Goal: Task Accomplishment & Management: Complete application form

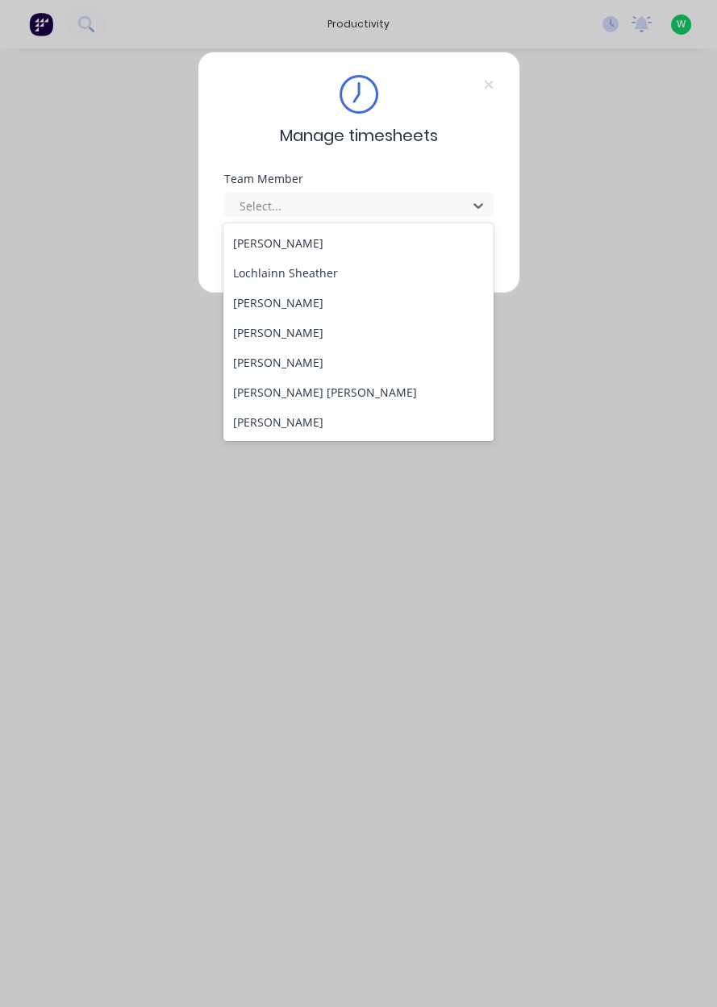
scroll to position [505, 0]
click at [315, 304] on div "[PERSON_NAME]" at bounding box center [358, 304] width 270 height 30
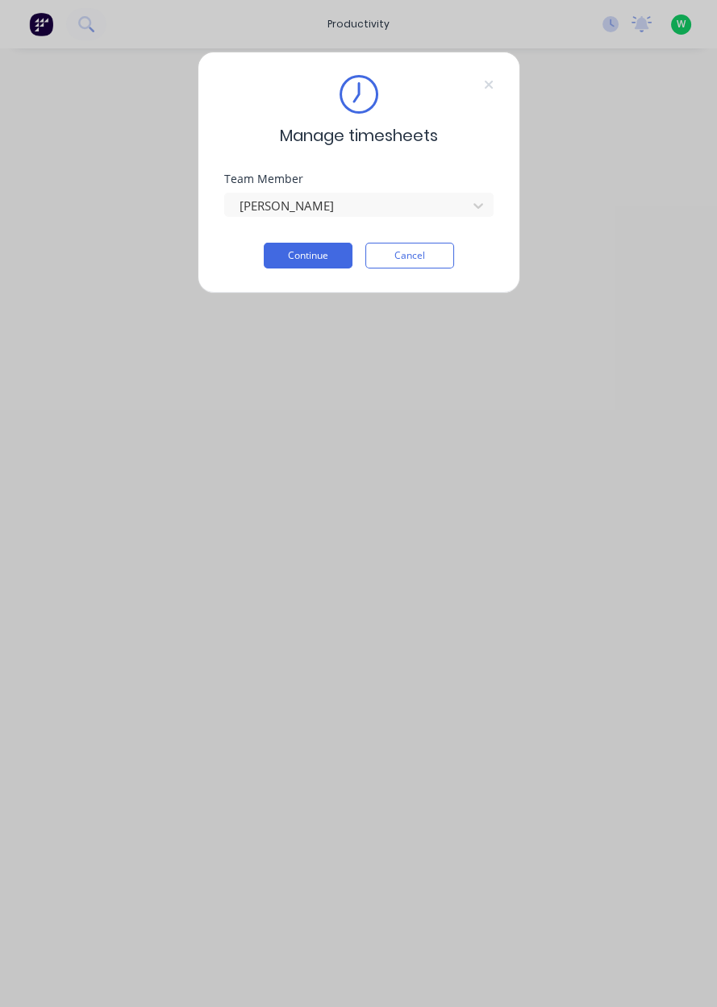
click at [326, 249] on button "Continue" at bounding box center [308, 256] width 89 height 26
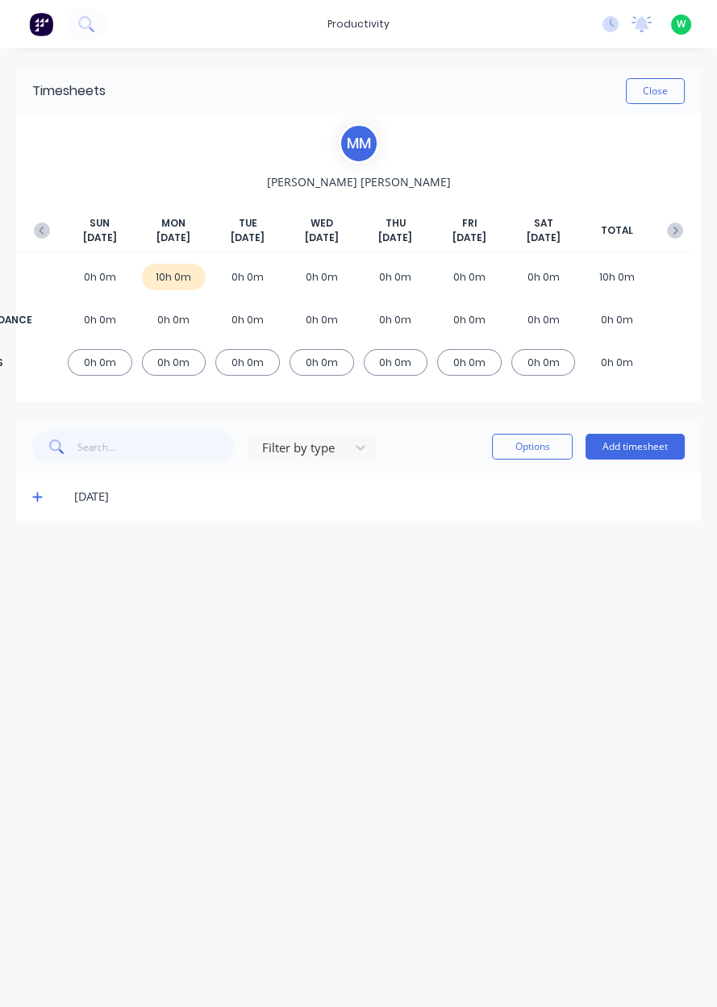
click at [649, 442] on button "Add timesheet" at bounding box center [635, 447] width 99 height 26
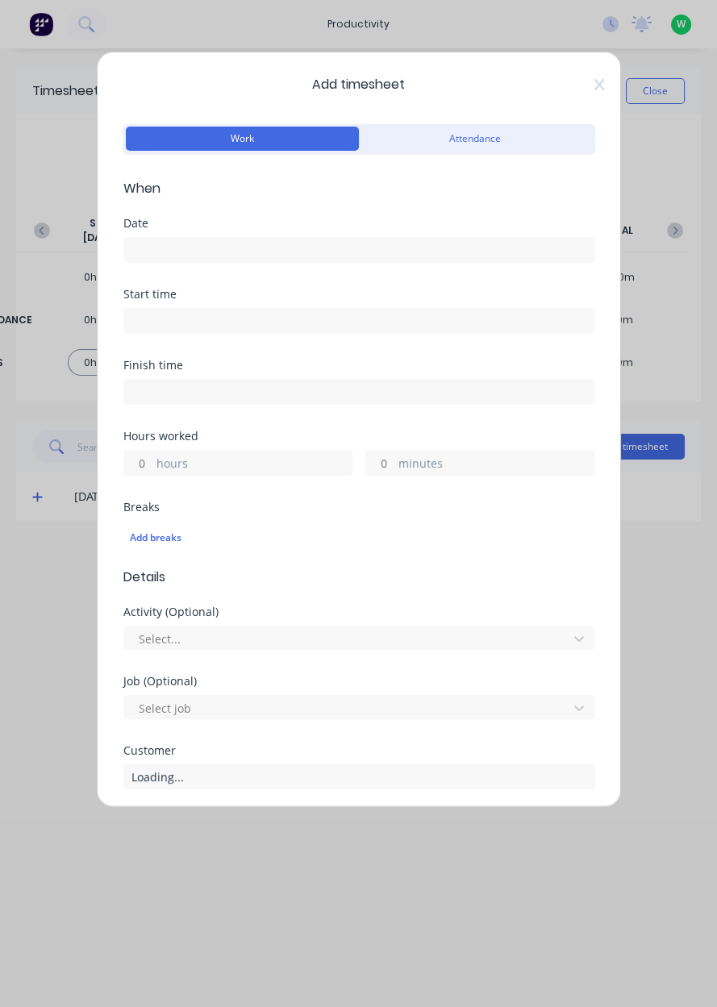
click at [170, 244] on input at bounding box center [358, 250] width 469 height 24
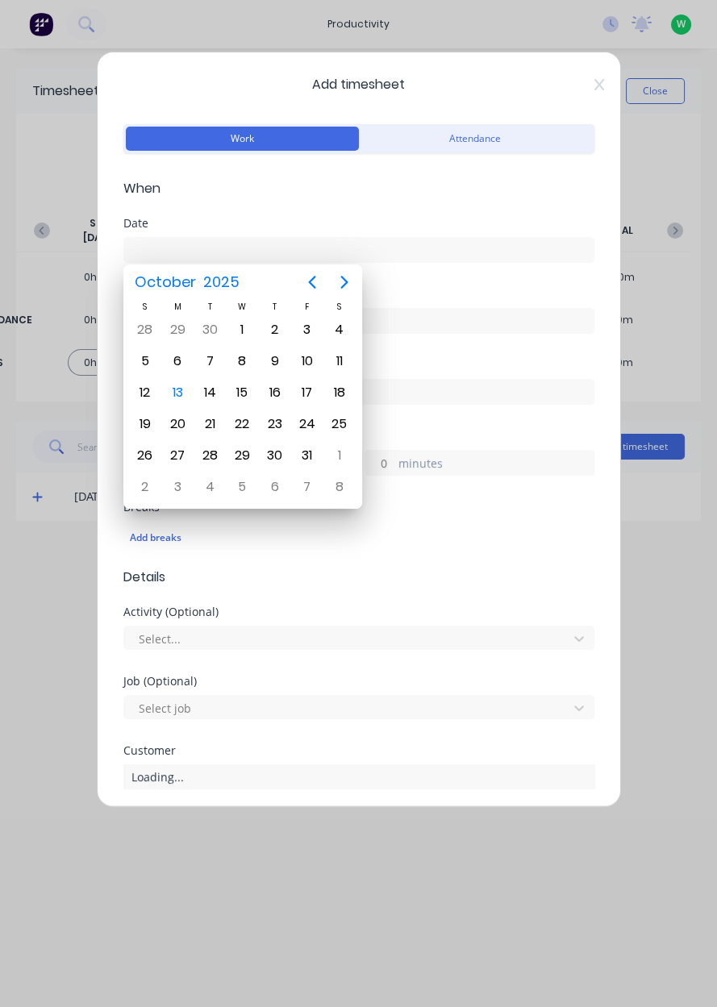
click at [173, 395] on div "13" at bounding box center [177, 393] width 24 height 24
type input "[DATE]"
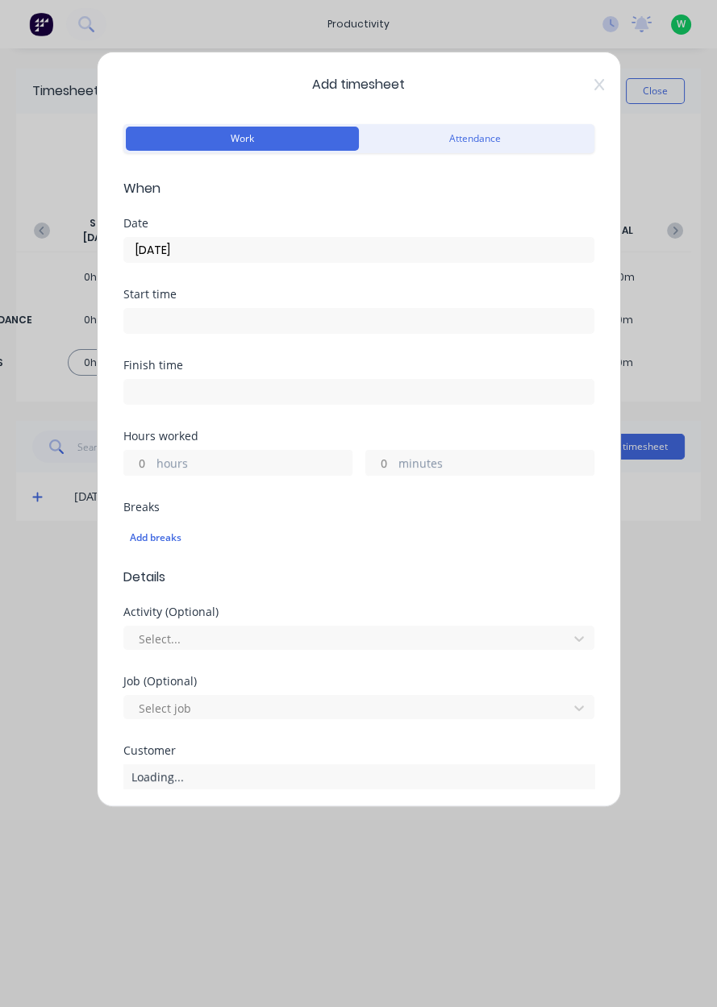
click at [159, 464] on label "hours" at bounding box center [253, 465] width 195 height 20
click at [152, 464] on input "hours" at bounding box center [138, 463] width 28 height 24
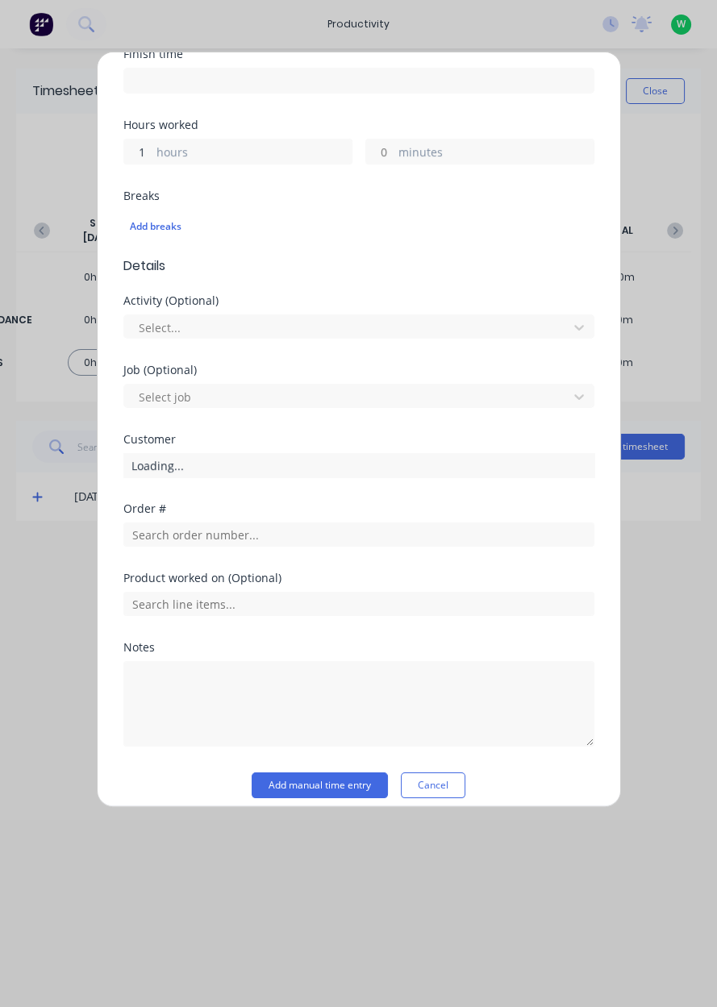
scroll to position [314, 0]
type input "1"
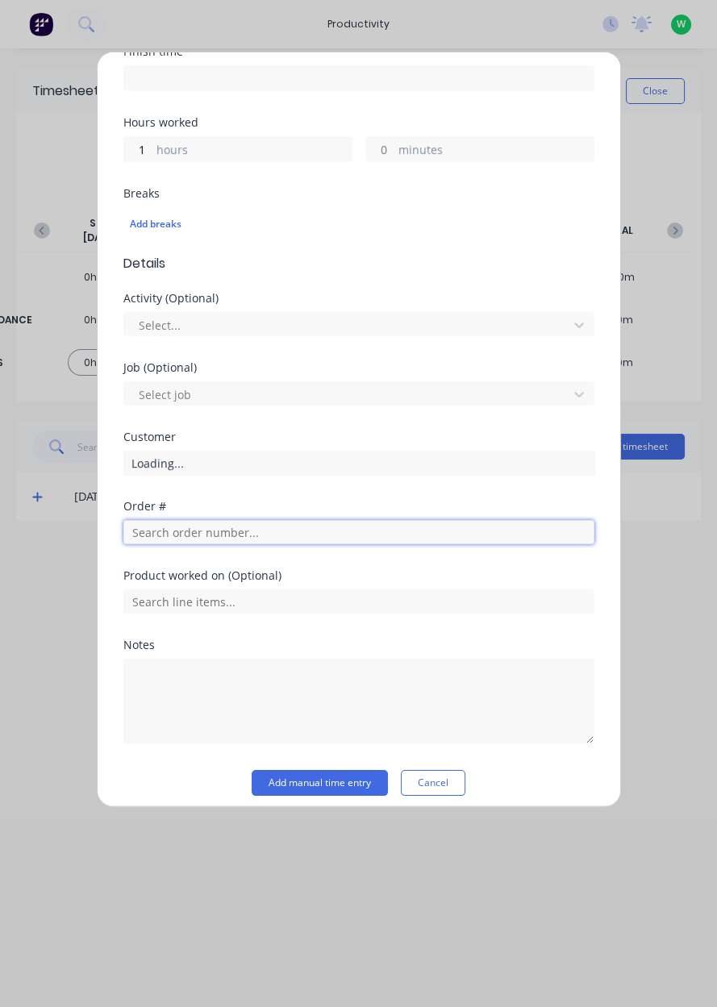
click at [151, 533] on input "text" at bounding box center [358, 532] width 471 height 24
type input "19016"
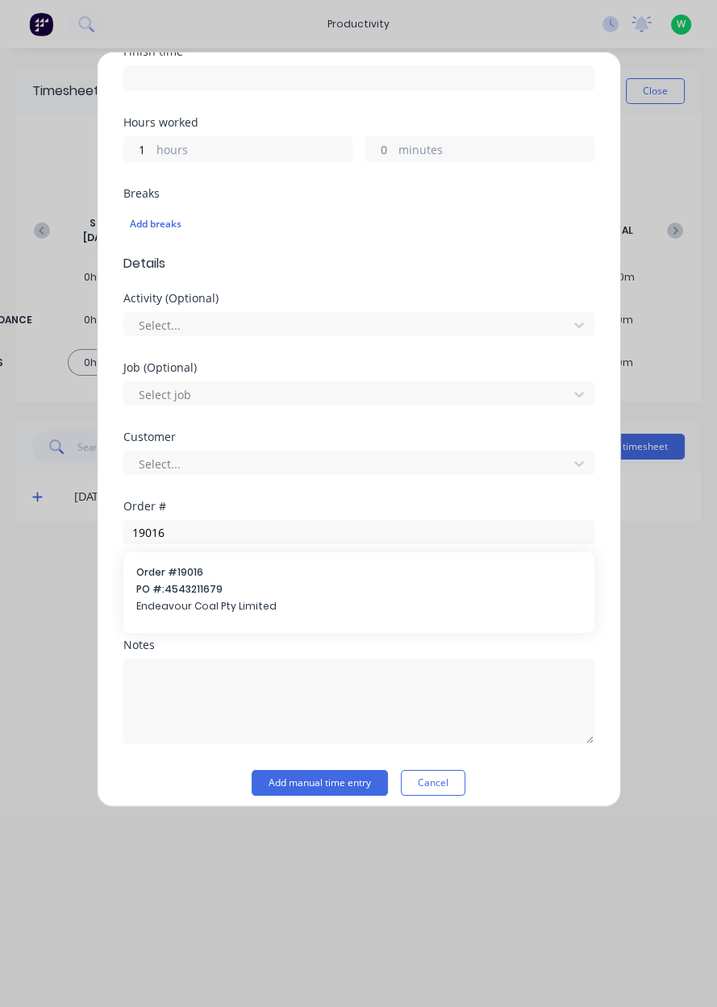
click at [176, 599] on span "Endeavour Coal Pty Limited" at bounding box center [358, 606] width 445 height 15
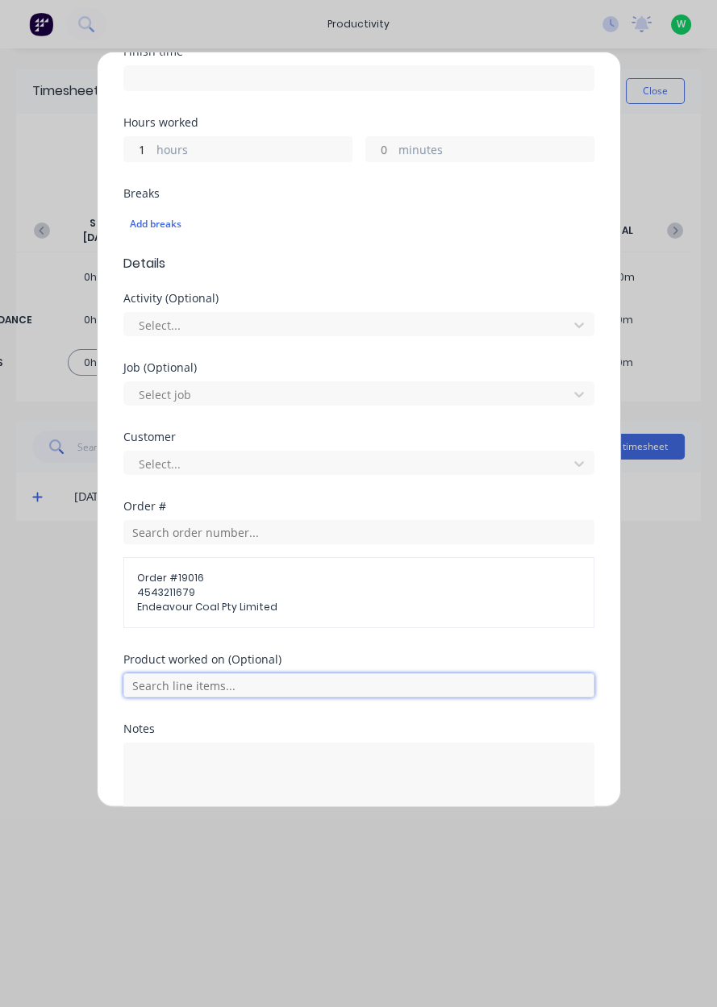
click at [253, 682] on input "text" at bounding box center [358, 686] width 471 height 24
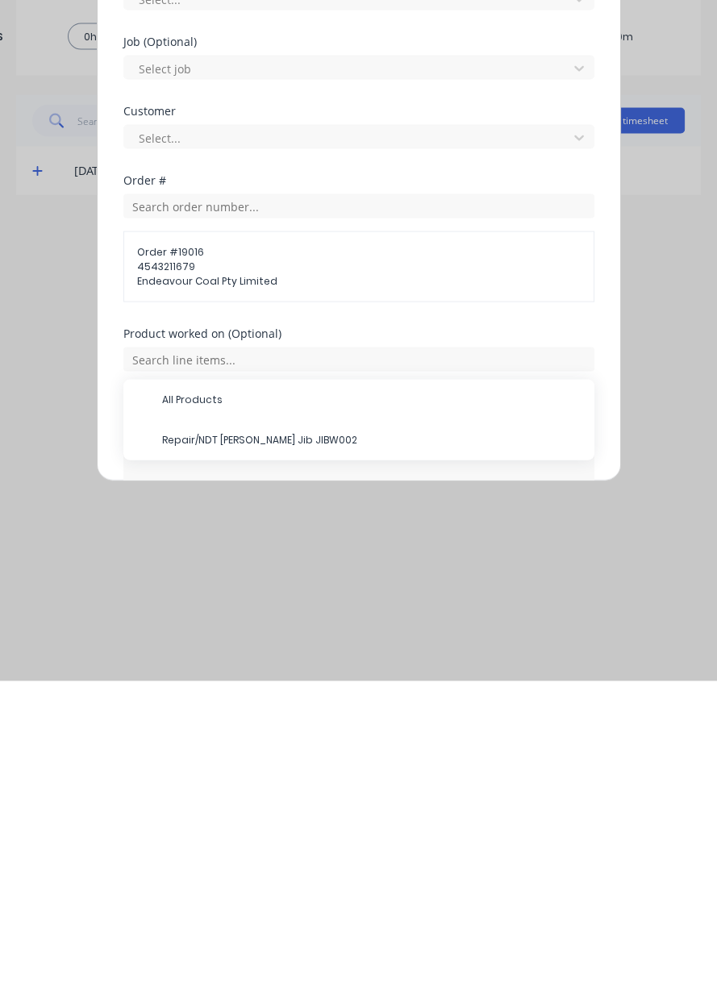
click at [284, 766] on span "Repair/NDT [PERSON_NAME] Jib JIBW002" at bounding box center [371, 766] width 419 height 15
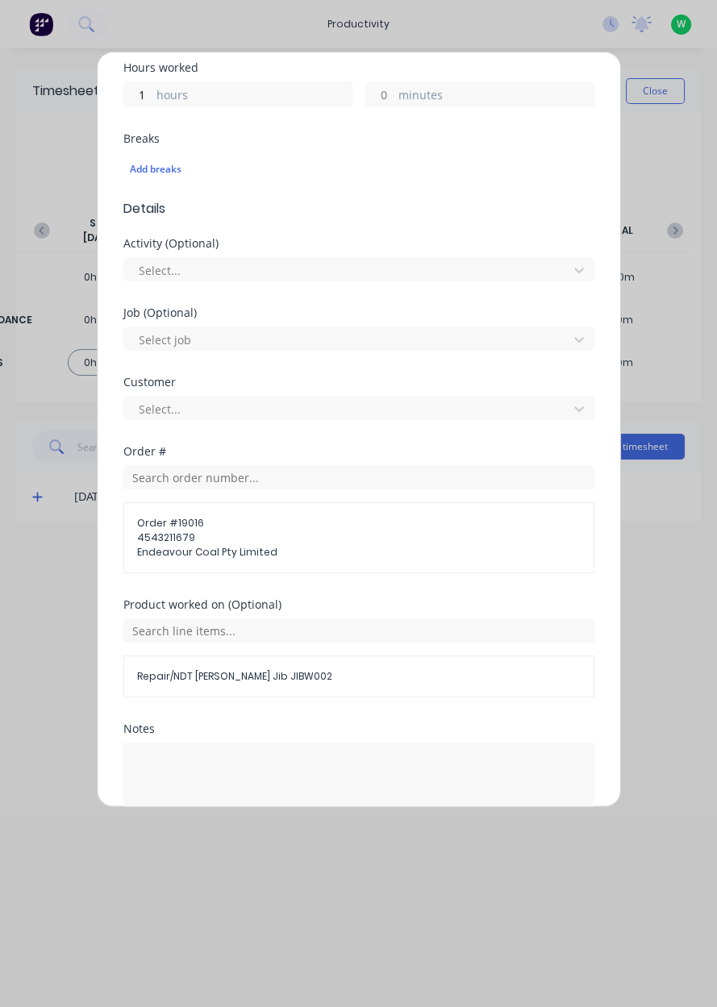
scroll to position [461, 0]
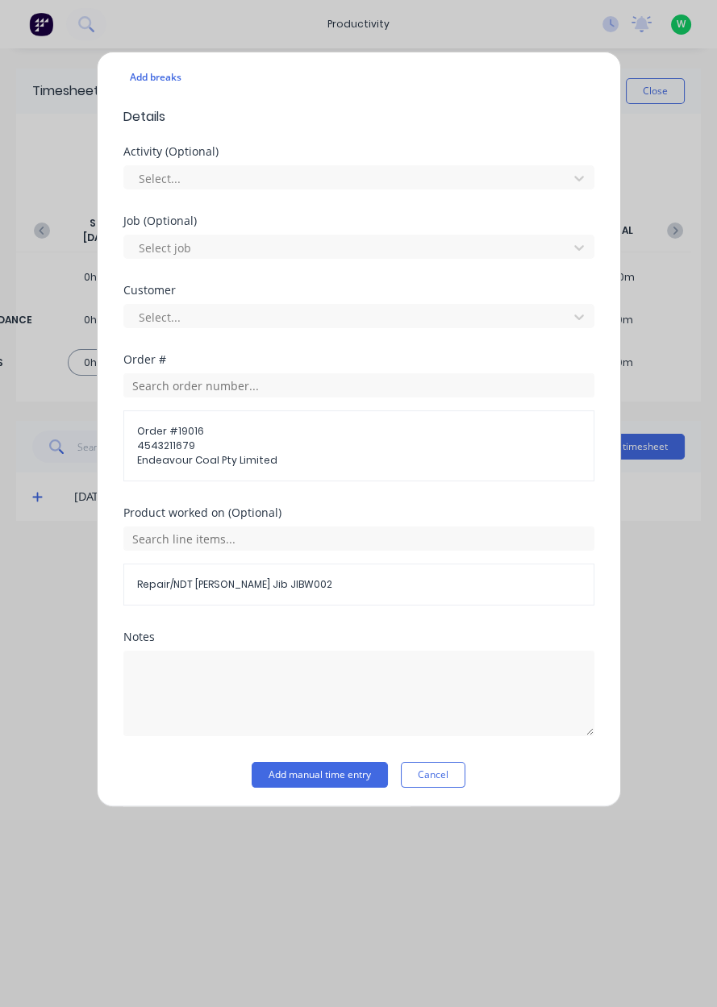
click at [353, 772] on button "Add manual time entry" at bounding box center [320, 775] width 136 height 26
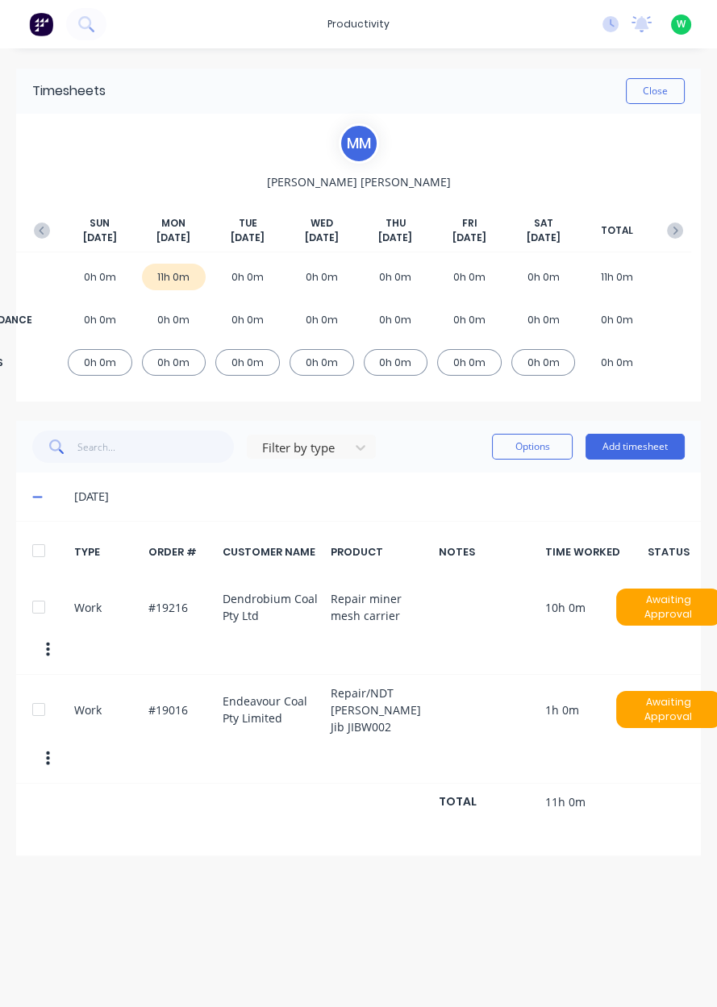
click at [36, 497] on icon at bounding box center [37, 498] width 10 height 2
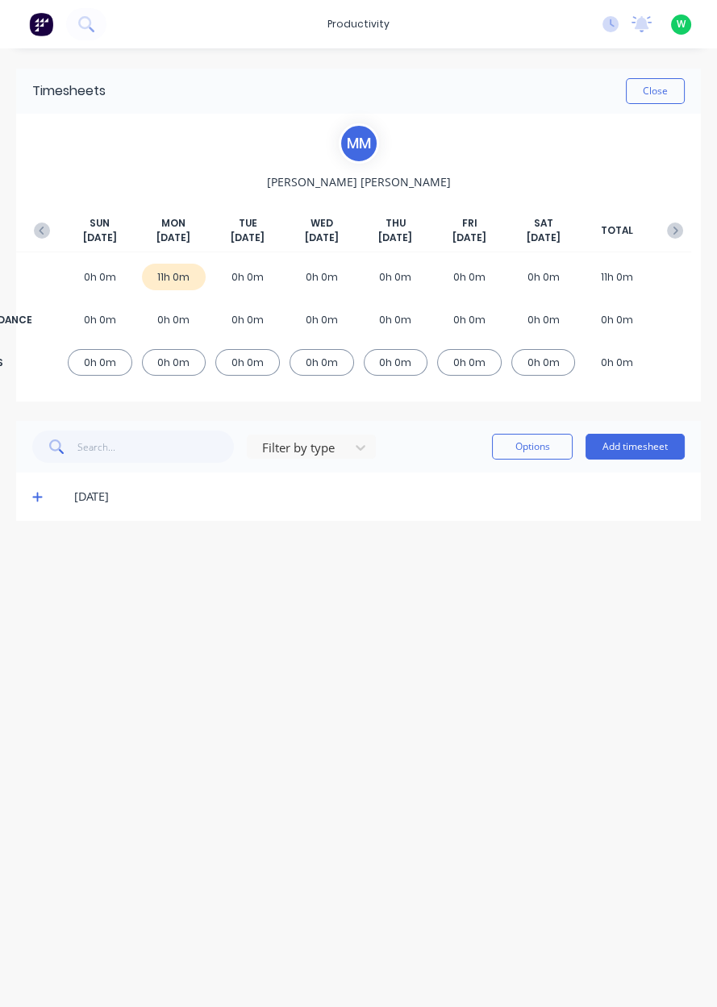
click at [665, 91] on button "Close" at bounding box center [655, 91] width 59 height 26
